Goal: Obtain resource: Obtain resource

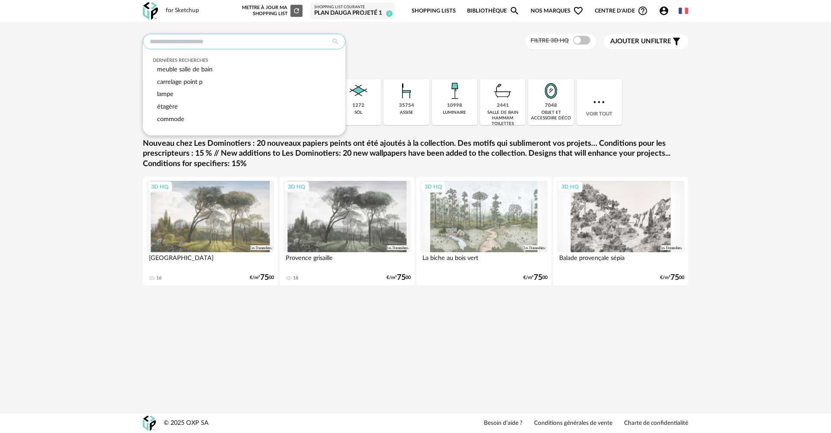
click at [174, 36] on input "text" at bounding box center [244, 42] width 203 height 16
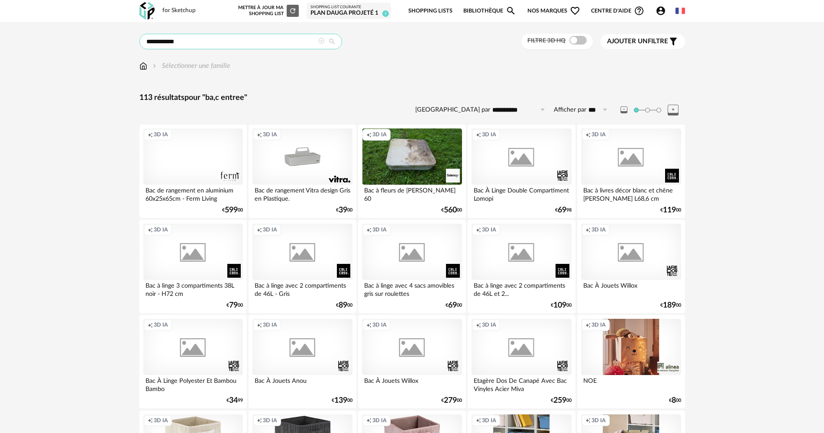
click at [157, 41] on input "**********" at bounding box center [240, 42] width 203 height 16
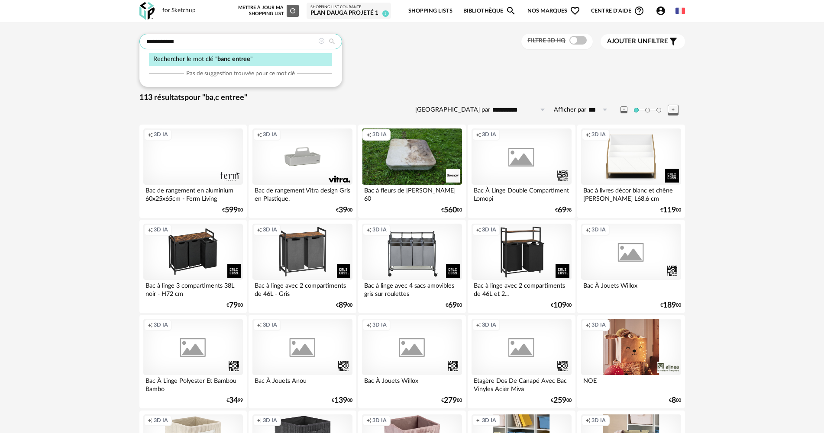
type input "**********"
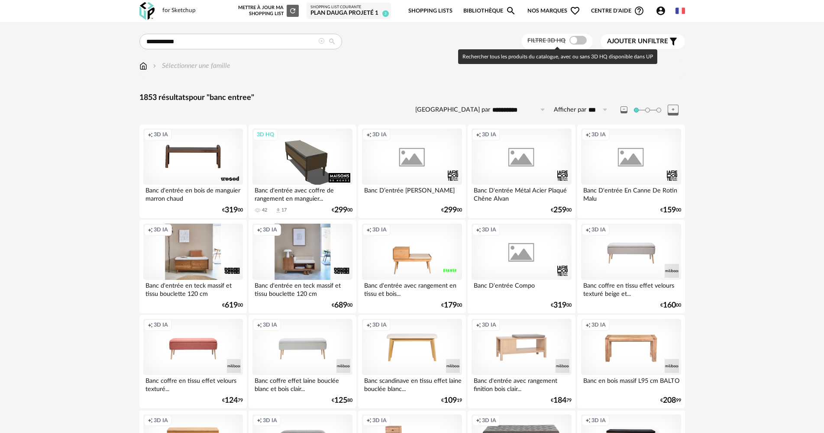
click at [580, 41] on span at bounding box center [577, 40] width 17 height 9
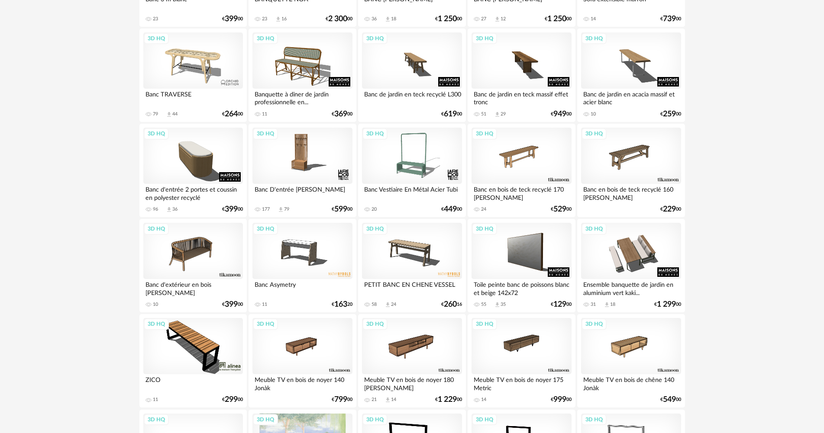
scroll to position [952, 0]
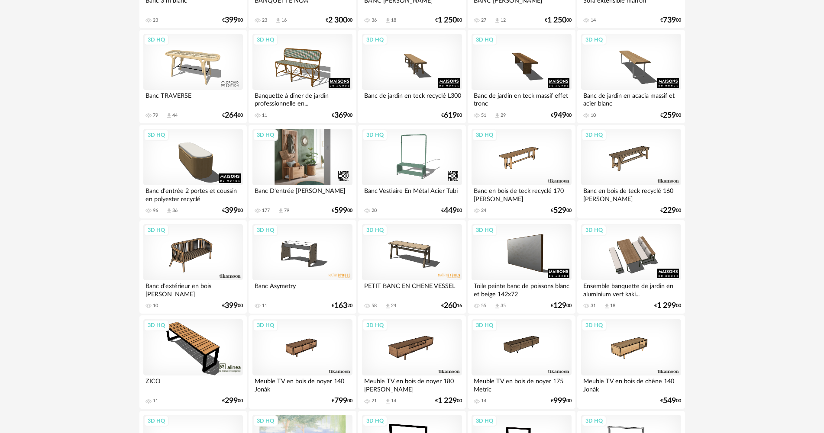
click at [310, 161] on div "3D HQ" at bounding box center [302, 157] width 100 height 56
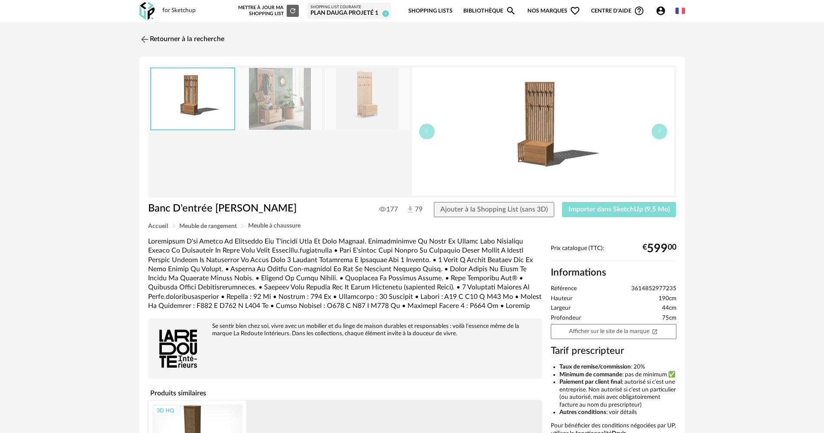
click at [621, 212] on span "Importer dans SketchUp (9,5 Mo)" at bounding box center [618, 209] width 101 height 7
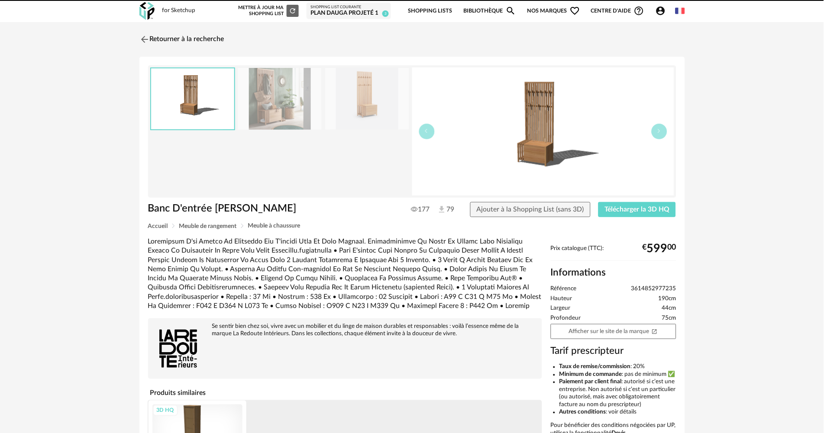
click at [145, 39] on img at bounding box center [144, 39] width 10 height 10
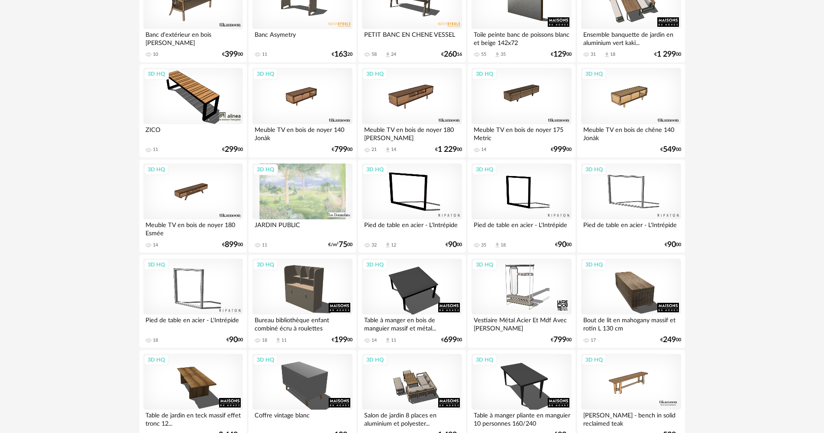
scroll to position [1204, 0]
click at [520, 288] on div "3D HQ" at bounding box center [521, 286] width 100 height 56
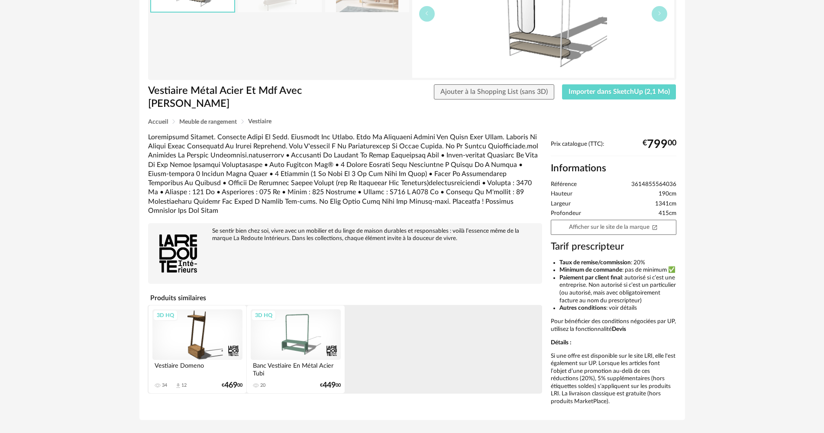
scroll to position [130, 0]
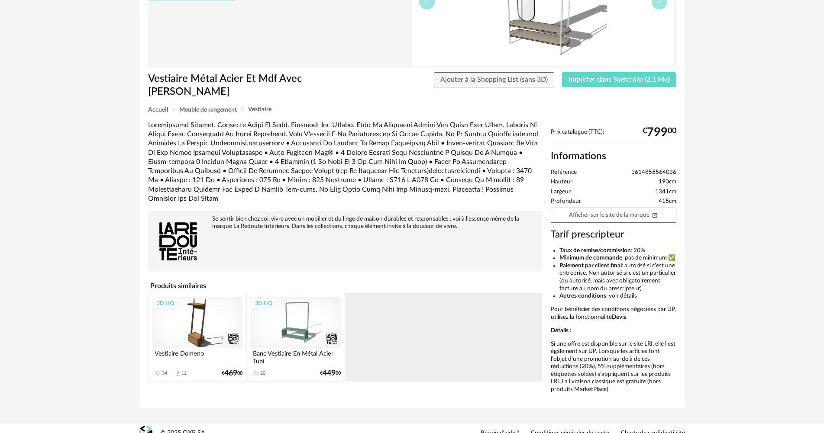
click at [216, 315] on div "3D HQ" at bounding box center [197, 322] width 90 height 51
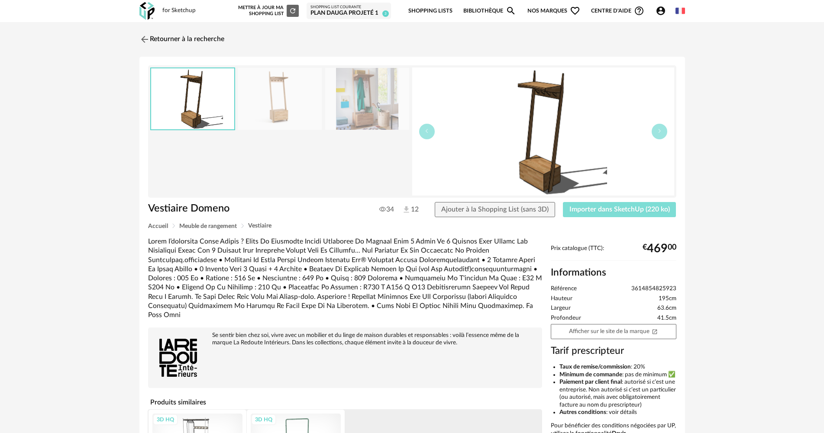
click at [631, 207] on span "Importer dans SketchUp (220 ko)" at bounding box center [619, 209] width 100 height 7
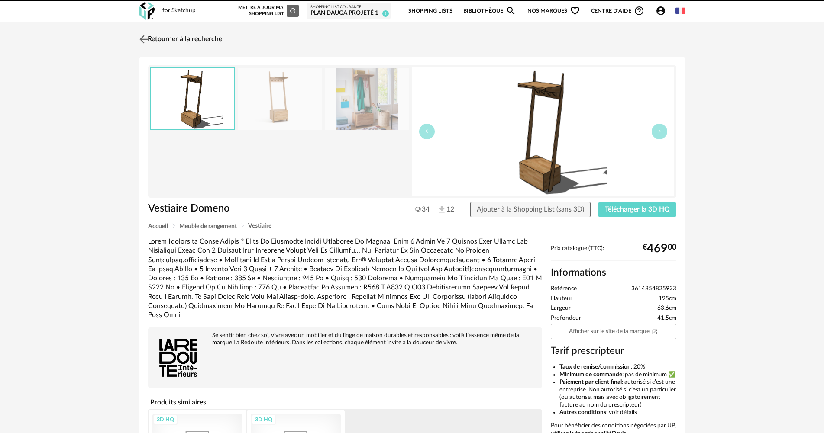
click at [151, 39] on link "Retourner à la recherche" at bounding box center [179, 39] width 85 height 19
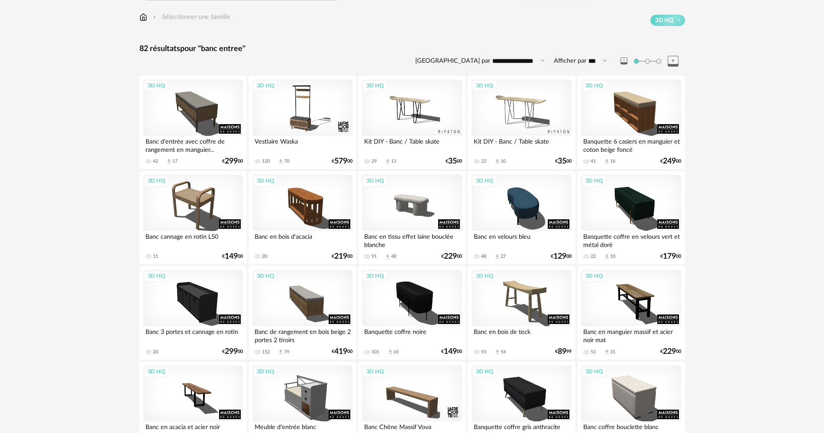
scroll to position [43, 0]
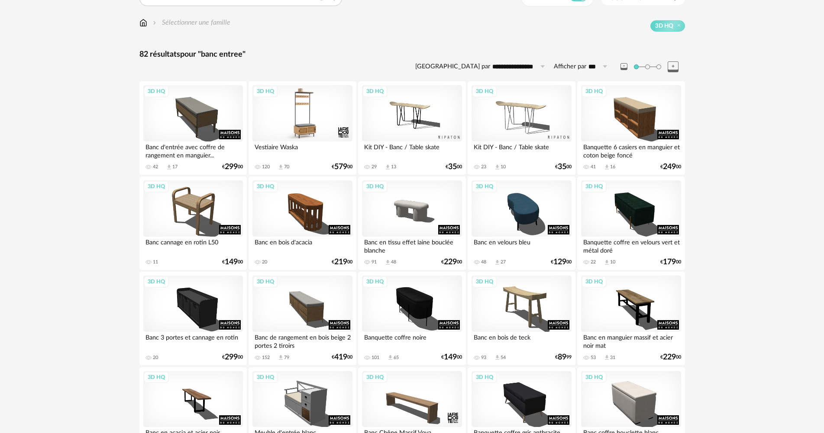
click at [316, 119] on div "3D HQ" at bounding box center [302, 113] width 100 height 56
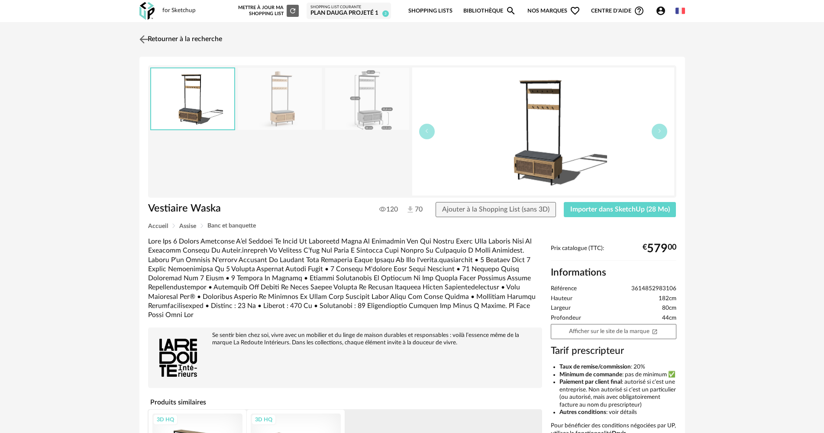
click at [143, 39] on img at bounding box center [143, 39] width 13 height 13
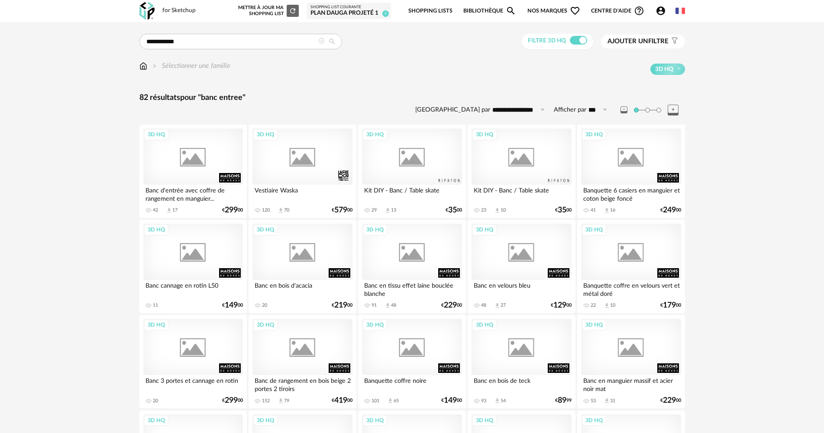
scroll to position [43, 0]
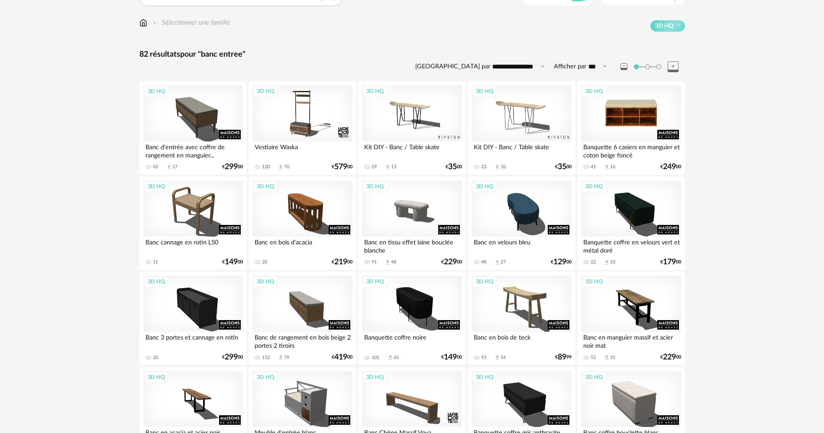
click at [644, 104] on div "3D HQ" at bounding box center [631, 113] width 100 height 56
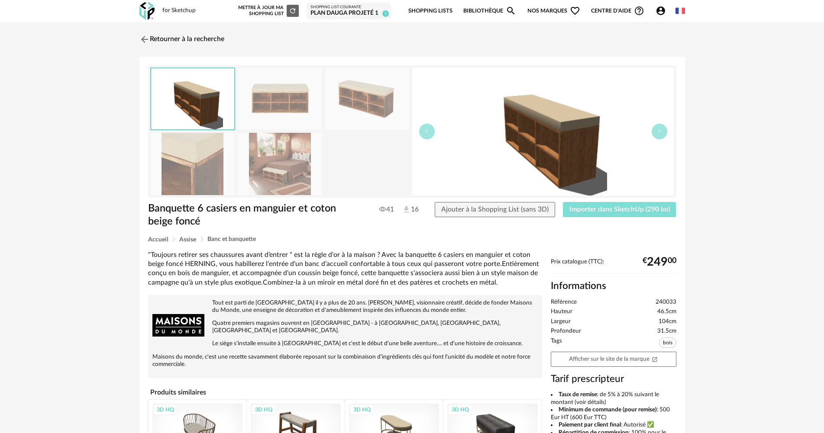
click at [641, 208] on span "Importer dans SketchUp (290 ko)" at bounding box center [619, 209] width 100 height 7
